Goal: Task Accomplishment & Management: Complete application form

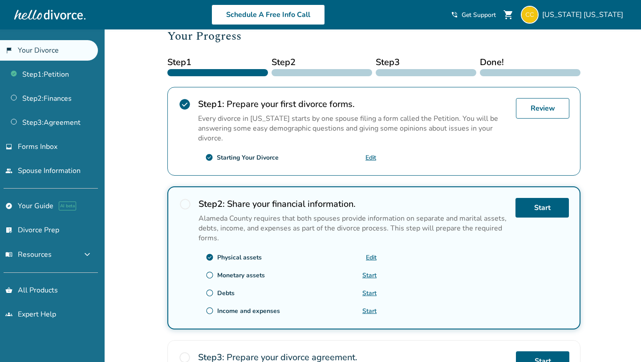
scroll to position [124, 0]
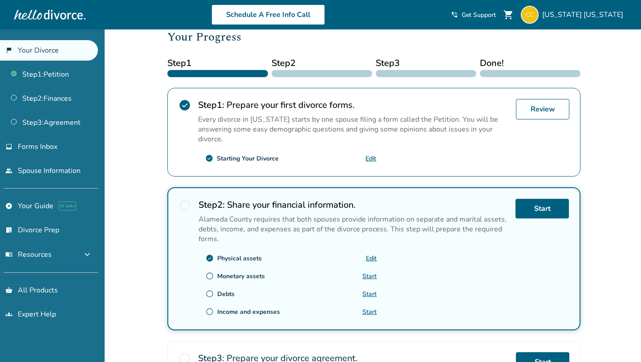
click at [372, 258] on link "Edit" at bounding box center [371, 258] width 11 height 8
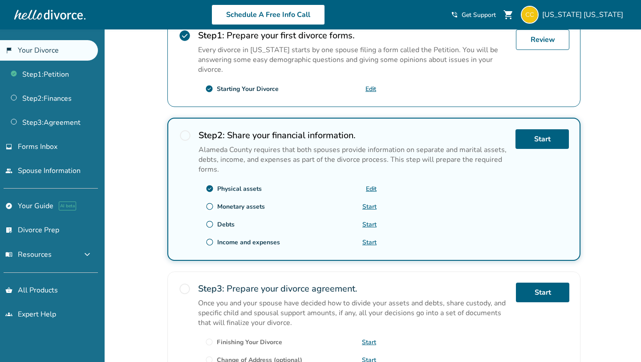
scroll to position [195, 0]
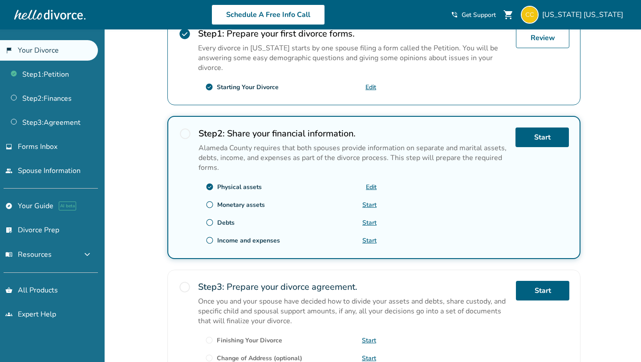
click at [387, 202] on div "Step 2 : Share your financial information. Alameda County requires that both sp…" at bounding box center [354, 187] width 310 height 120
click at [371, 201] on link "Start" at bounding box center [370, 204] width 14 height 8
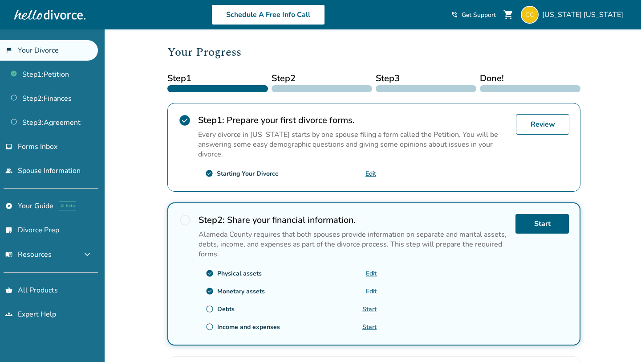
scroll to position [110, 0]
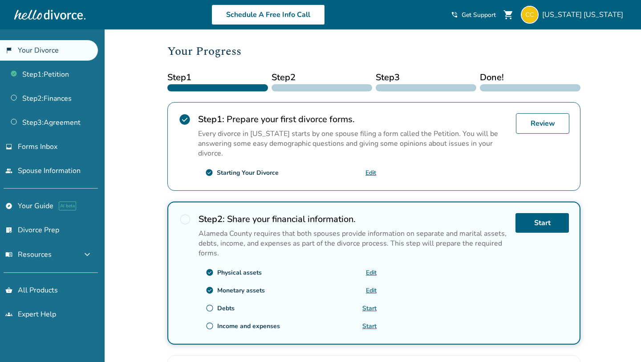
click at [371, 287] on link "Edit" at bounding box center [371, 290] width 11 height 8
drag, startPoint x: 272, startPoint y: 290, endPoint x: 218, endPoint y: 290, distance: 54.3
click at [218, 290] on div "check_circle Monetary assets Edit" at bounding box center [288, 290] width 178 height 14
copy div "Monetary assets"
click at [171, 249] on div "radio_button_unchecked Step 2 : Share your financial information. Alameda Count…" at bounding box center [373, 272] width 413 height 143
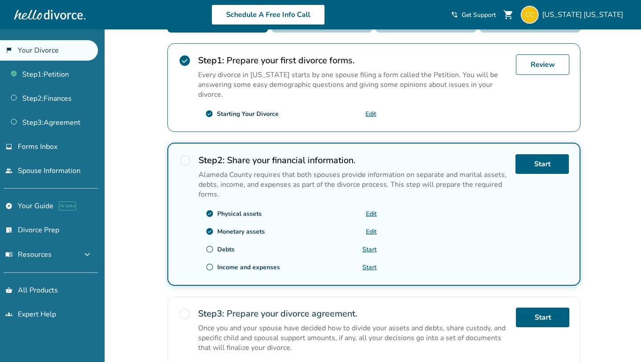
scroll to position [169, 0]
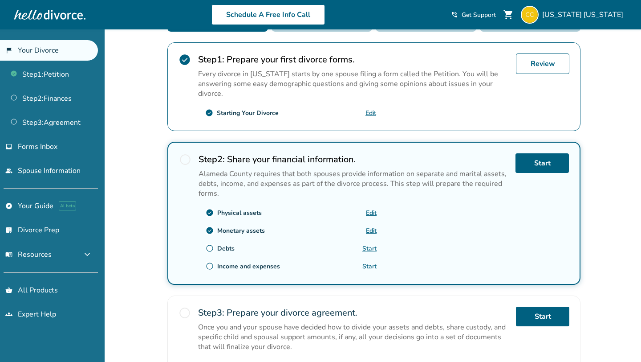
click at [373, 248] on link "Start" at bounding box center [370, 248] width 14 height 8
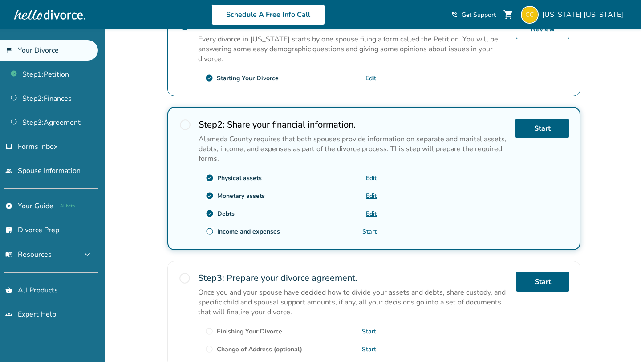
scroll to position [205, 0]
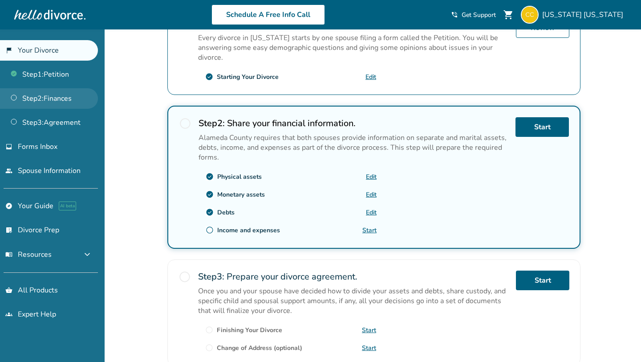
click at [24, 93] on link "Step 2 : Finances" at bounding box center [49, 98] width 98 height 20
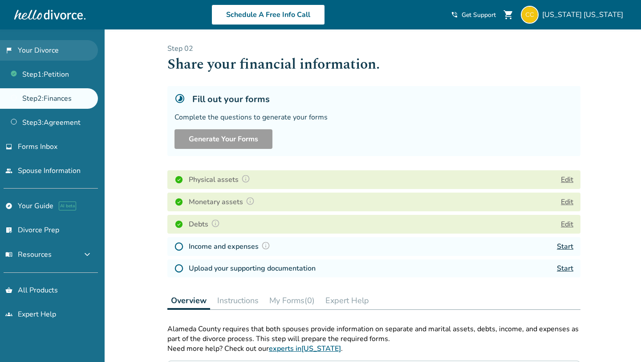
click at [54, 56] on link "flag_2 Your Divorce" at bounding box center [49, 50] width 98 height 20
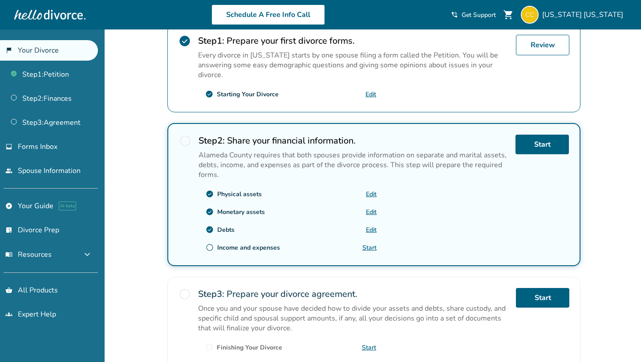
scroll to position [187, 0]
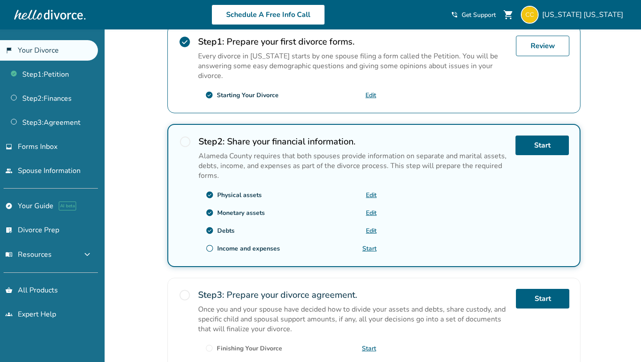
click at [375, 228] on link "Edit" at bounding box center [371, 230] width 11 height 8
drag, startPoint x: 246, startPoint y: 227, endPoint x: 216, endPoint y: 227, distance: 30.3
click at [216, 227] on div "check_circle Debts Edit" at bounding box center [288, 230] width 178 height 14
copy div "Debts"
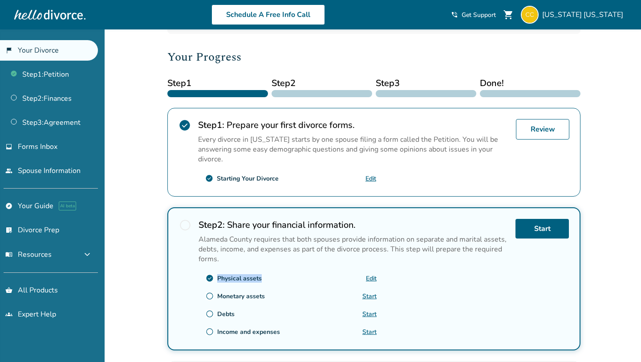
drag, startPoint x: 281, startPoint y: 275, endPoint x: 215, endPoint y: 273, distance: 66.8
click at [215, 273] on div "check_circle Physical assets Edit" at bounding box center [288, 278] width 178 height 14
copy div "Physical assets"
click at [286, 238] on p "Alameda County requires that both spouses provide information on separate and m…" at bounding box center [354, 248] width 310 height 29
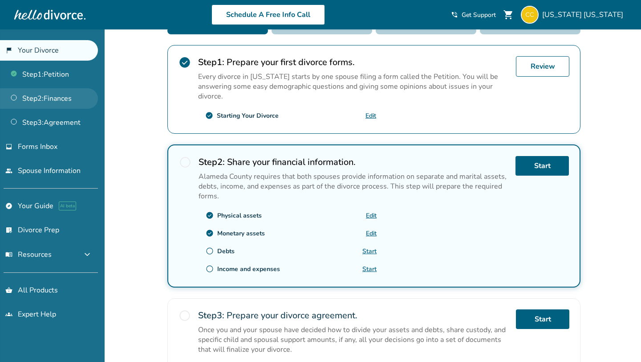
scroll to position [165, 0]
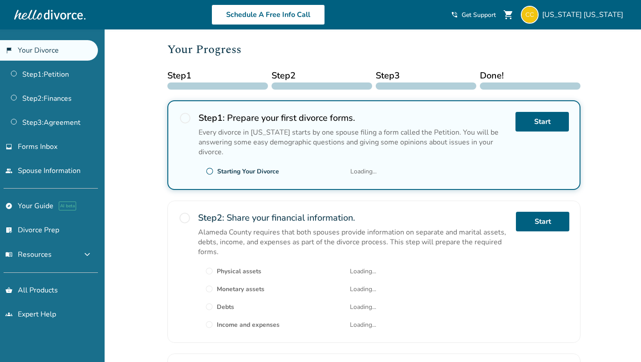
scroll to position [110, 0]
